Goal: Task Accomplishment & Management: Manage account settings

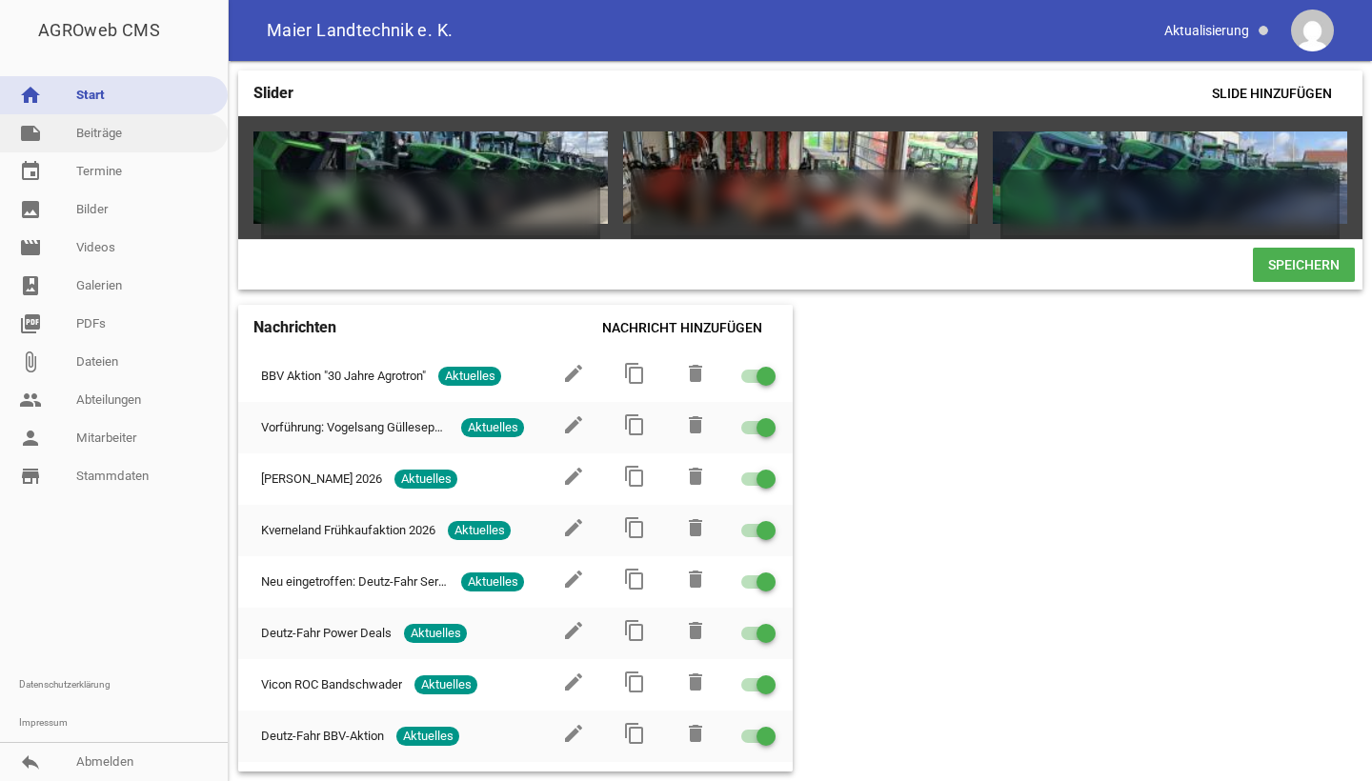
click at [122, 128] on link "note Beiträge" at bounding box center [114, 133] width 228 height 38
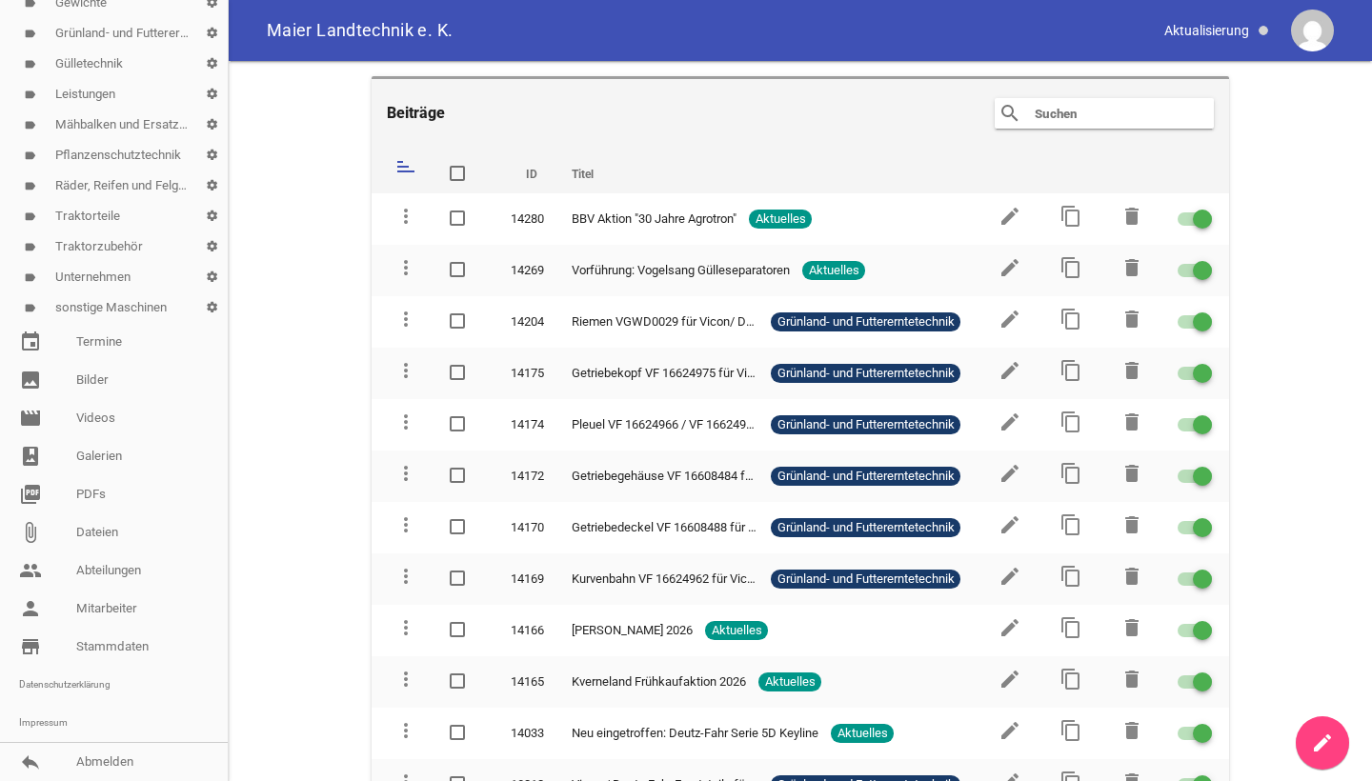
scroll to position [409, 0]
click at [83, 650] on link "store_mall_directory Stammdaten" at bounding box center [114, 647] width 228 height 38
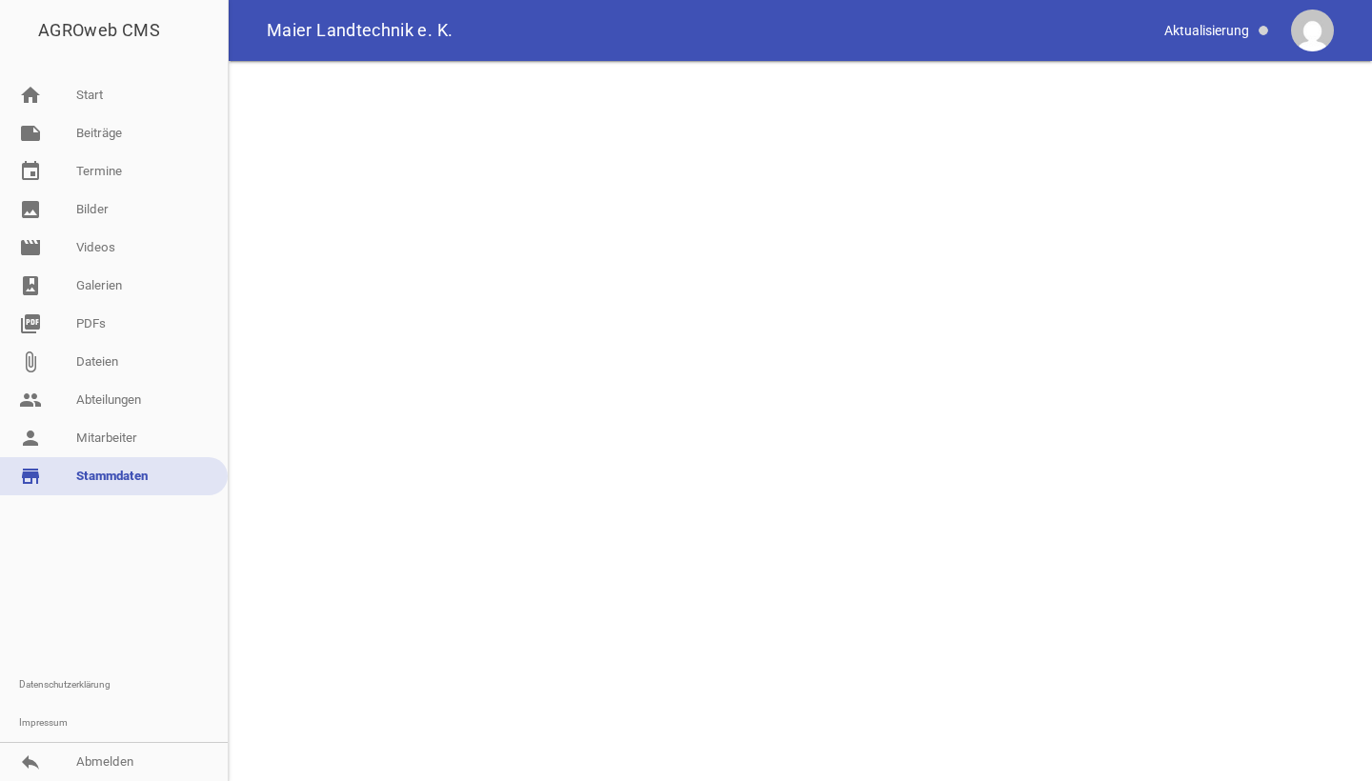
click at [125, 475] on link "store_mall_directory Stammdaten" at bounding box center [114, 476] width 228 height 38
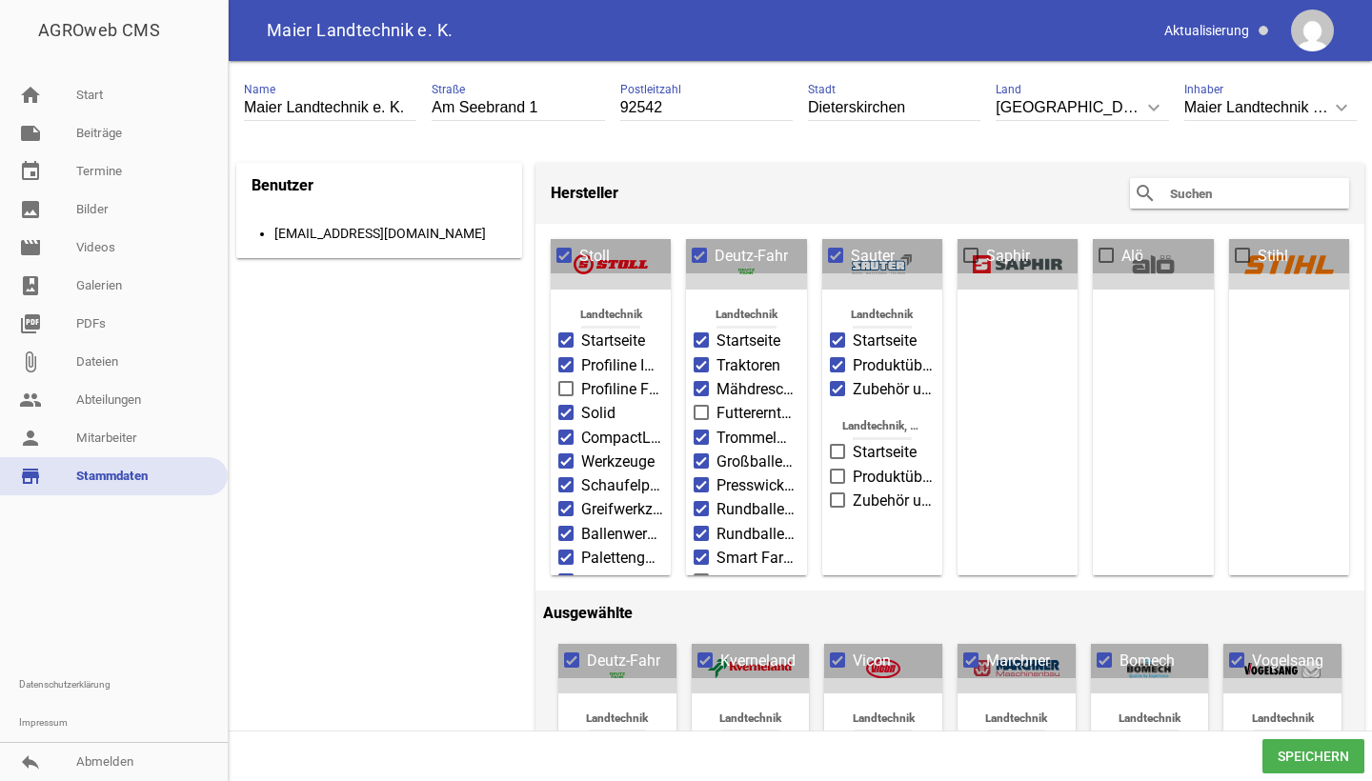
click at [1206, 192] on input "text" at bounding box center [1244, 193] width 152 height 23
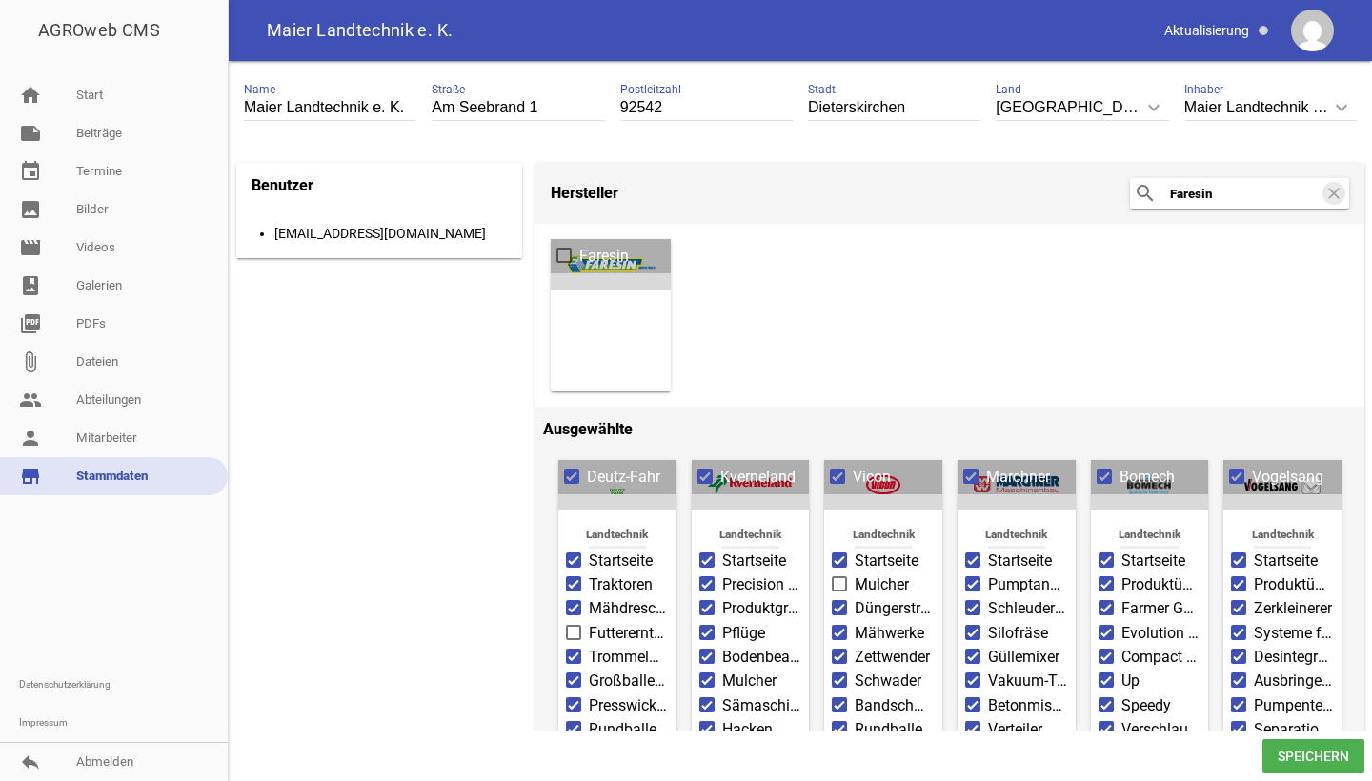
type input "Faresin"
click at [559, 248] on span at bounding box center [563, 255] width 15 height 15
click at [579, 245] on input "Faresin" at bounding box center [579, 245] width 0 height 0
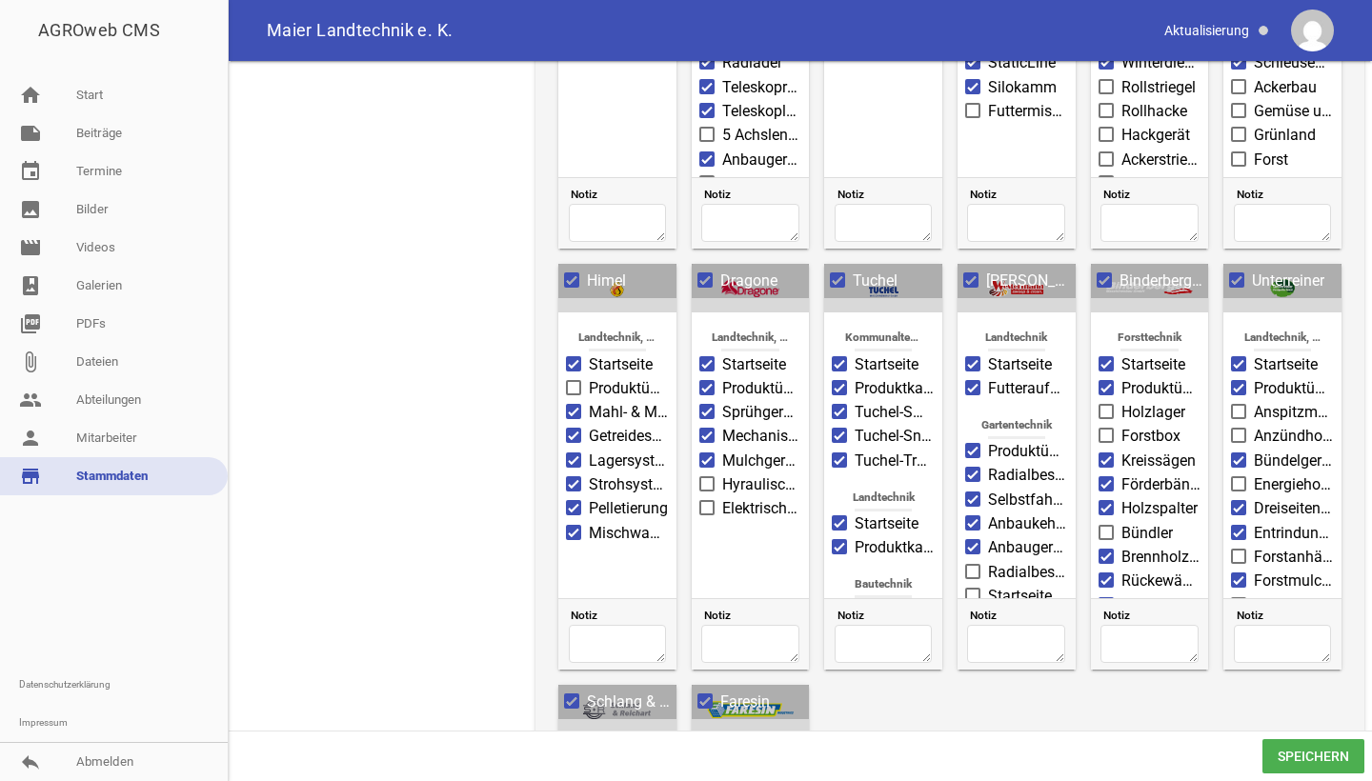
scroll to position [1211, 0]
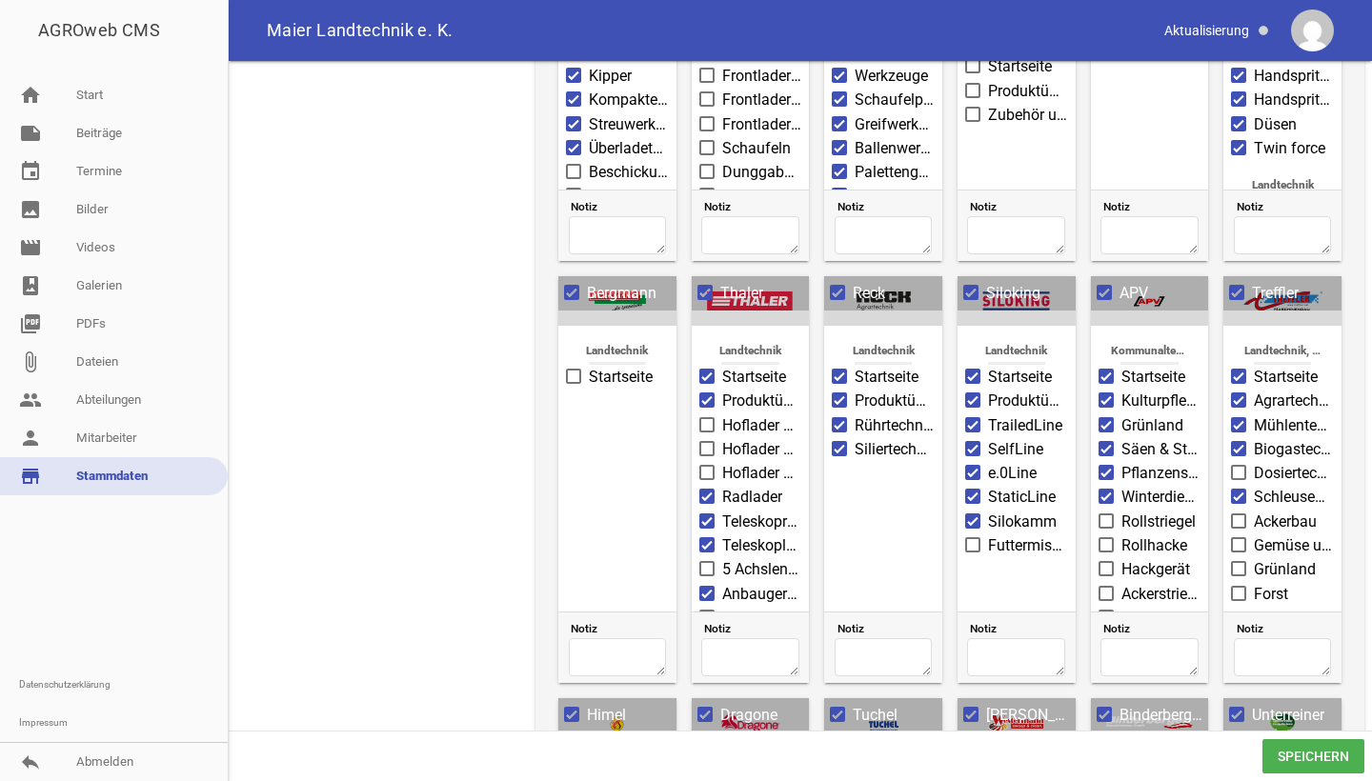
click at [1323, 758] on span "Speichern" at bounding box center [1313, 756] width 102 height 34
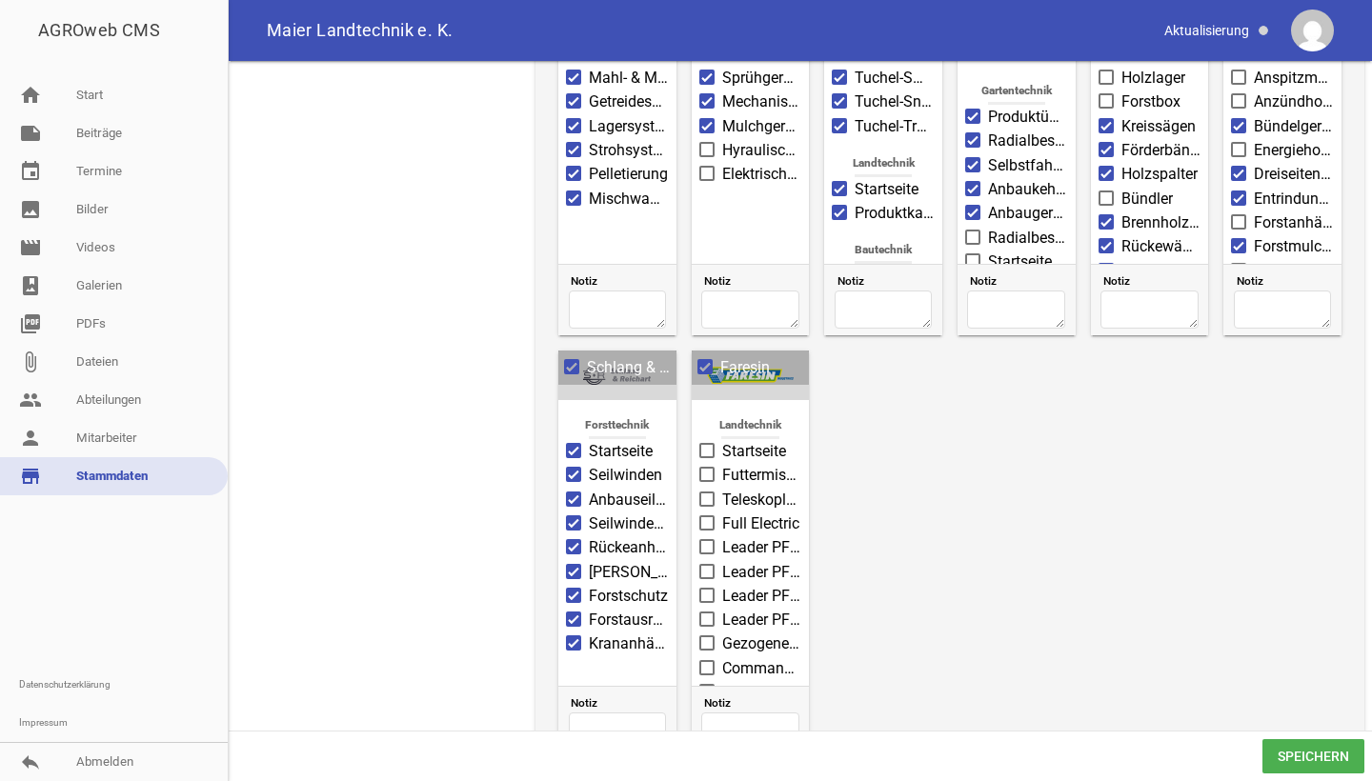
scroll to position [2012, 0]
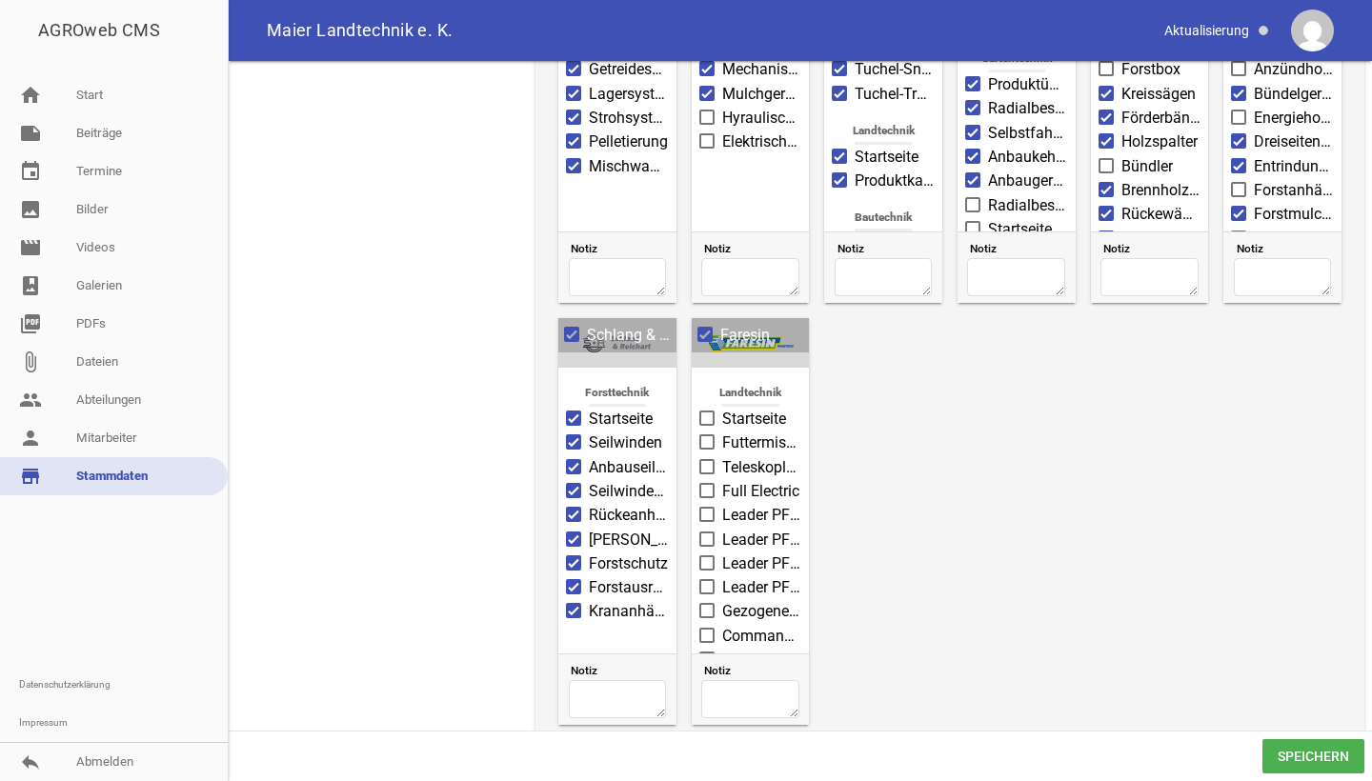
click at [708, 407] on li "Startseite" at bounding box center [750, 419] width 103 height 24
click at [704, 413] on span at bounding box center [707, 418] width 12 height 11
click at [722, 408] on input "Startseite" at bounding box center [722, 408] width 0 height 0
click at [701, 436] on span at bounding box center [707, 441] width 12 height 11
click at [722, 432] on input "Futtermischwagen" at bounding box center [722, 432] width 0 height 0
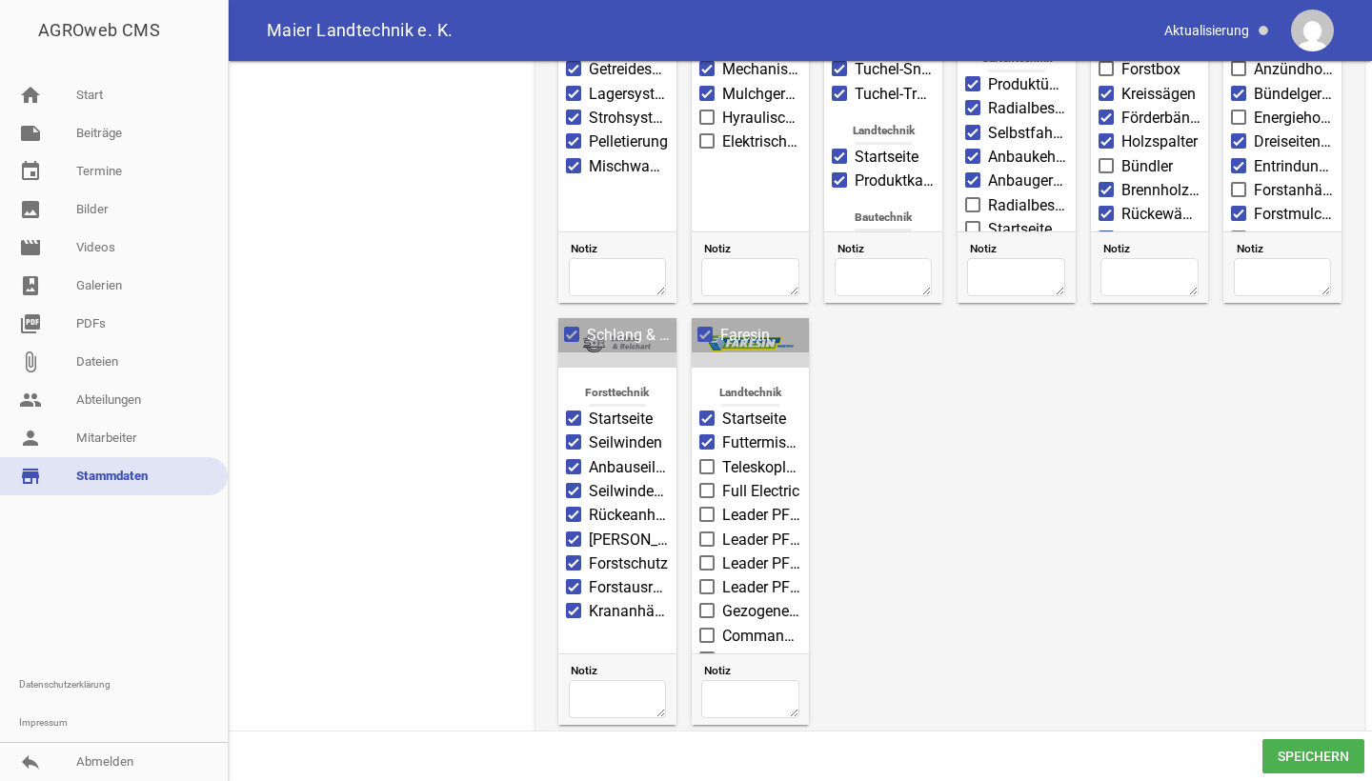
click at [1278, 754] on span "Speichern" at bounding box center [1313, 756] width 102 height 34
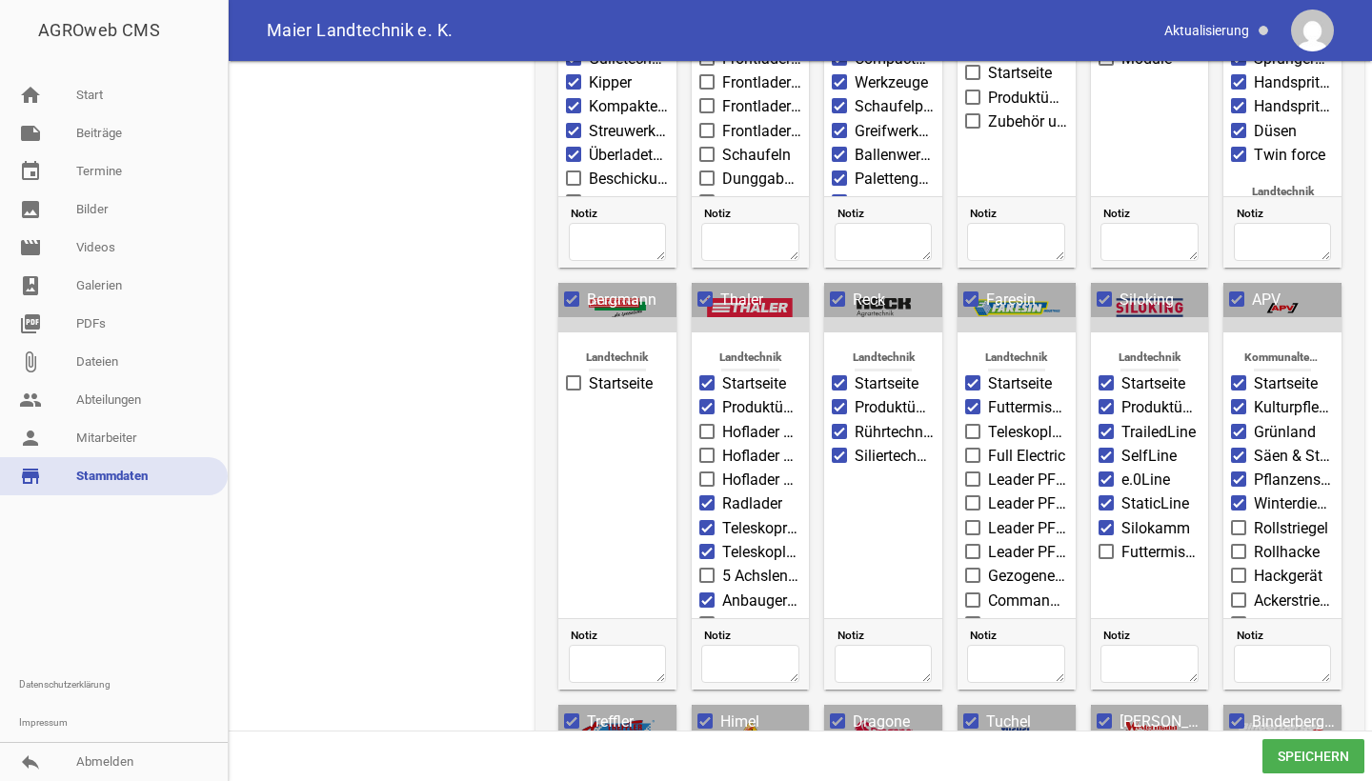
scroll to position [0, 0]
click at [1316, 765] on span "Speichern" at bounding box center [1313, 756] width 102 height 34
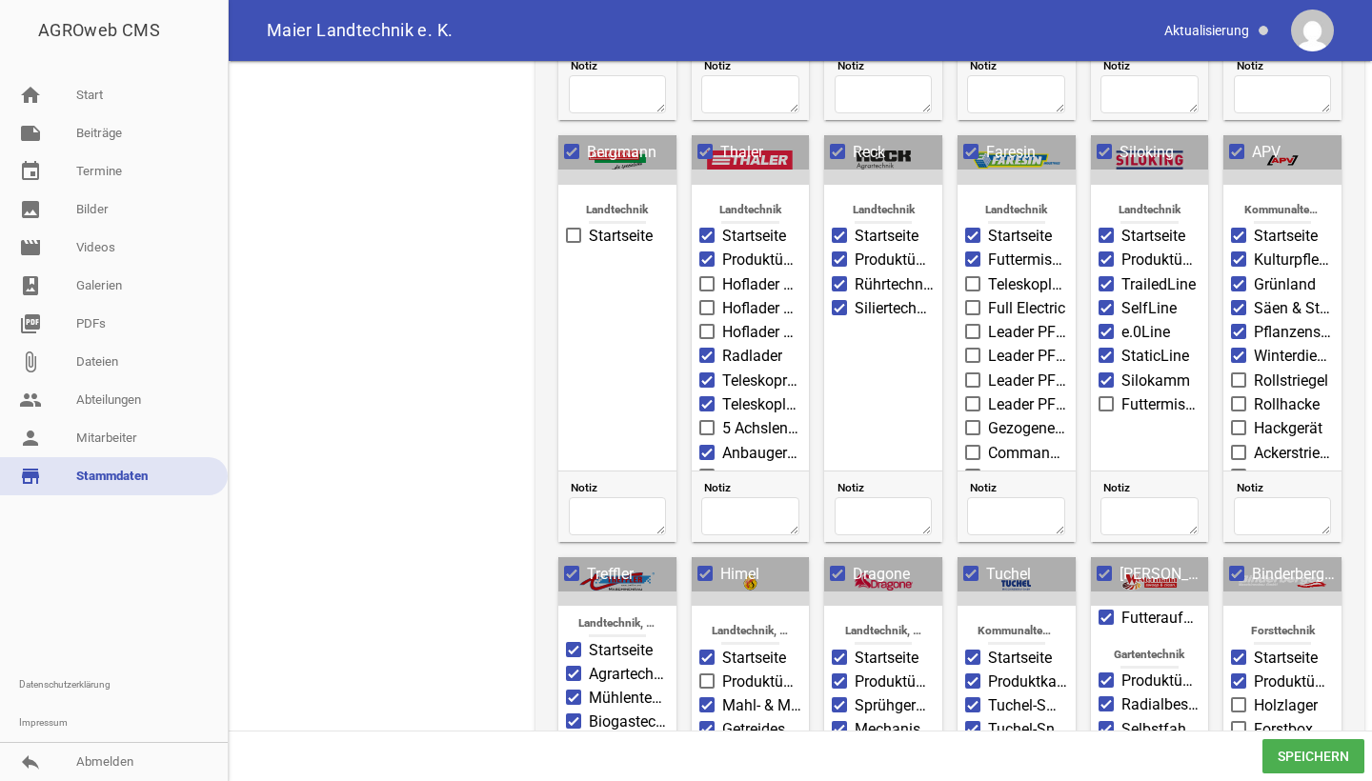
scroll to position [1075, 0]
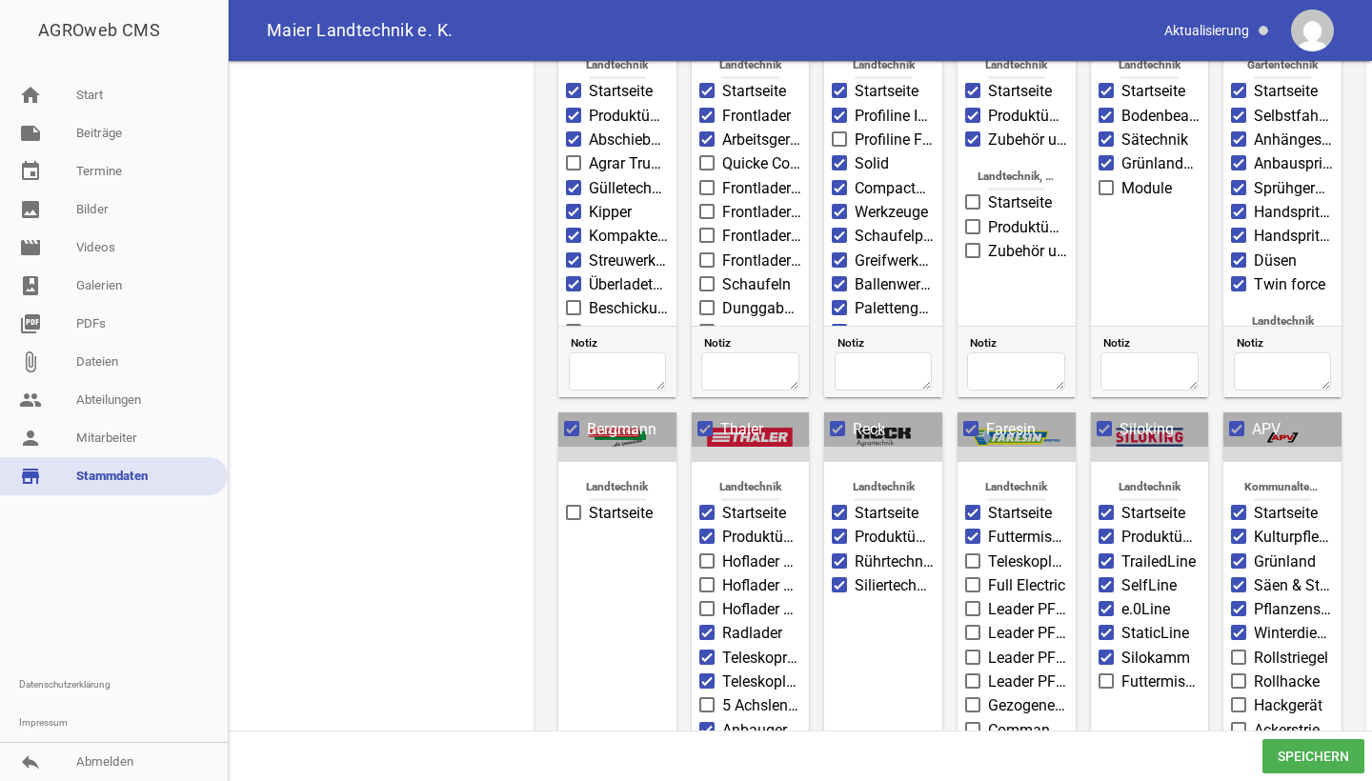
click at [571, 507] on span at bounding box center [574, 512] width 12 height 11
click at [589, 502] on input "Startseite" at bounding box center [589, 502] width 0 height 0
click at [1327, 762] on span "Speichern" at bounding box center [1313, 756] width 102 height 34
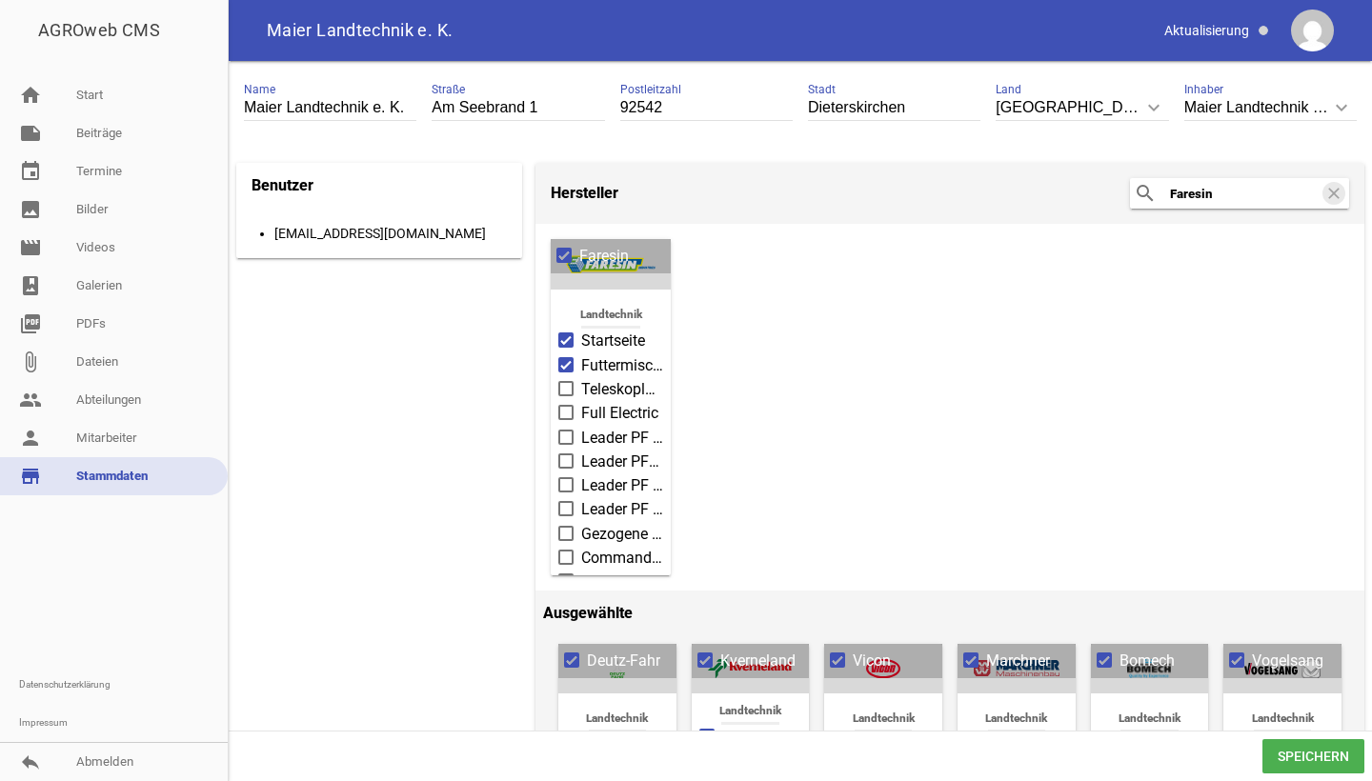
scroll to position [0, 0]
